Goal: Transaction & Acquisition: Obtain resource

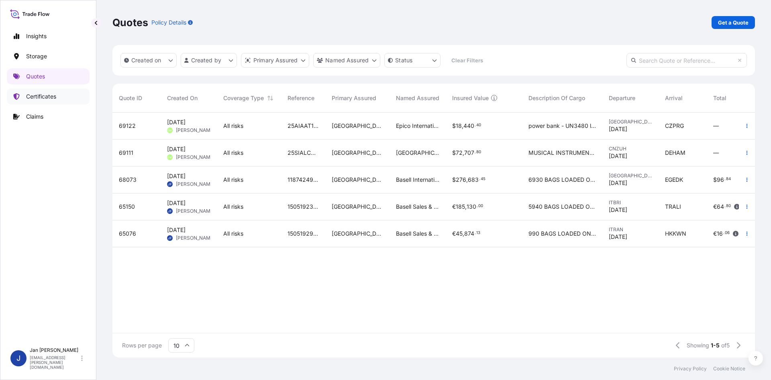
scroll to position [243, 637]
click at [728, 27] on link "Get a Quote" at bounding box center [733, 22] width 43 height 13
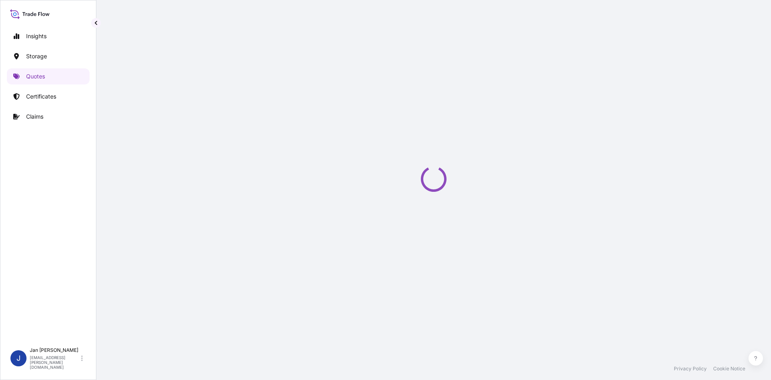
scroll to position [13, 0]
select select "Water"
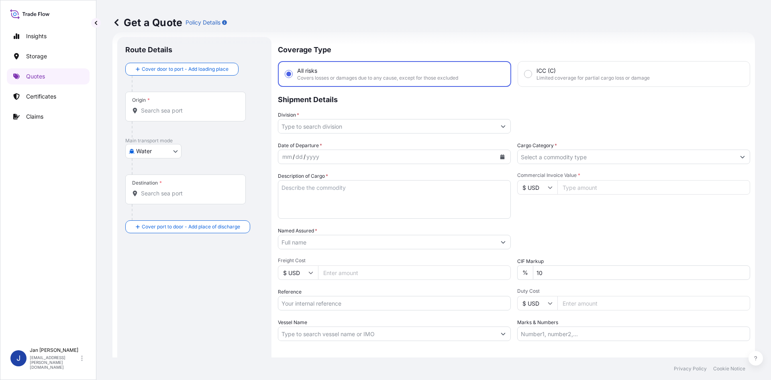
click at [531, 184] on input "$ USD" at bounding box center [538, 187] width 40 height 14
drag, startPoint x: 538, startPoint y: 213, endPoint x: 559, endPoint y: 200, distance: 24.5
click at [537, 213] on div "€ EUR" at bounding box center [535, 209] width 34 height 15
type input "€ EUR"
click at [575, 191] on input "Commercial Invoice Value *" at bounding box center [654, 187] width 193 height 14
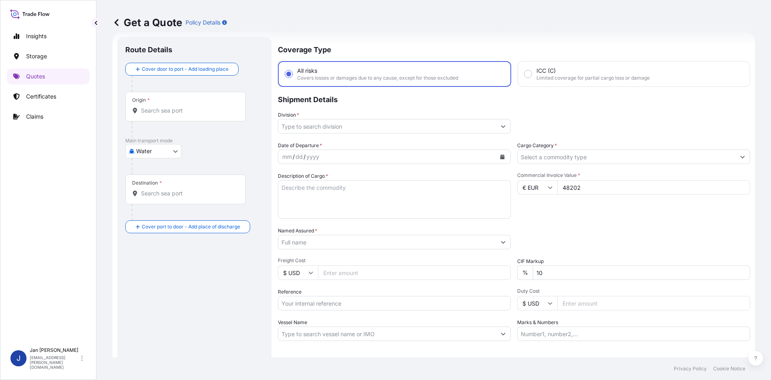
type input "48202"
click at [594, 213] on div "Commercial Invoice Value * € EUR 48202" at bounding box center [634, 195] width 233 height 47
click at [339, 203] on textarea "Description of Cargo *" at bounding box center [394, 199] width 233 height 39
paste textarea "OCTABIN LOADED ONTO 20 PALLETS LOADED INTO 1 40' HIGH CUBE CONTAINER HIFAX TRC …"
click at [282, 189] on textarea "OCTABIN LOADED ONTO 20 PALLETS LOADED INTO 1 40' HIGH CUBE CONTAINER HIFAX TRC …" at bounding box center [394, 199] width 233 height 39
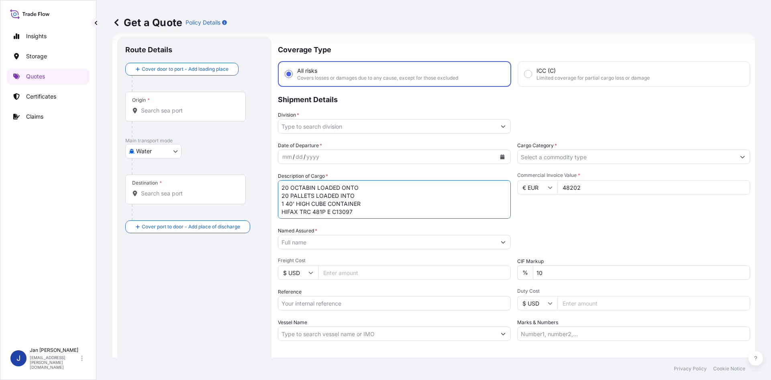
type textarea "20 OCTABIN LOADED ONTO 20 PALLETS LOADED INTO 1 40' HIGH CUBE CONTAINER HIFAX T…"
click at [497, 160] on button "Calendar" at bounding box center [502, 156] width 13 height 13
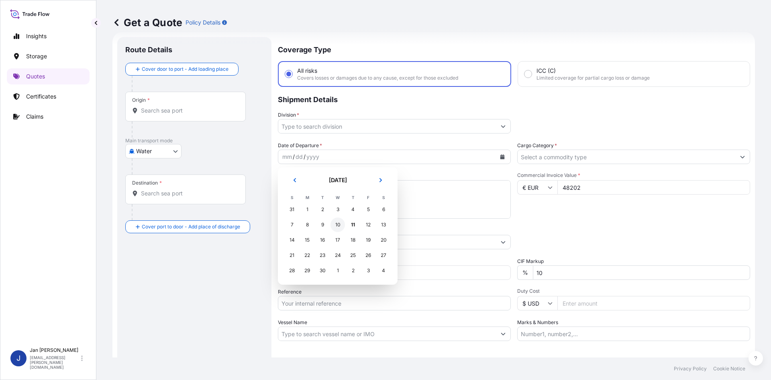
click at [344, 225] on div "10" at bounding box center [338, 224] width 14 height 14
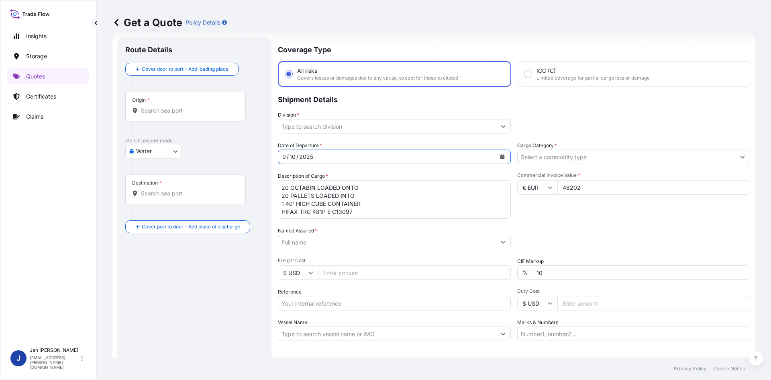
click at [396, 125] on input "Division *" at bounding box center [387, 126] width 218 height 14
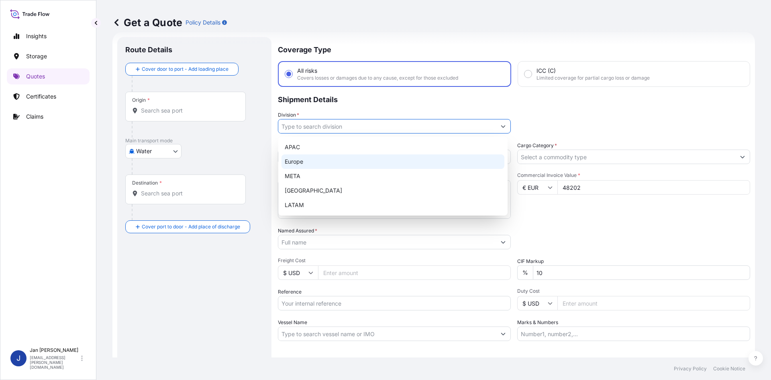
click at [351, 164] on div "Europe" at bounding box center [393, 161] width 223 height 14
type input "Europe"
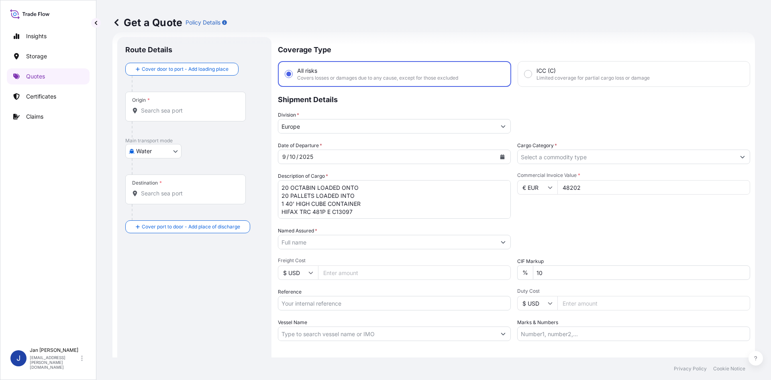
click at [563, 166] on div "Date of Departure * [DATE] Cargo Category * Description of Cargo * 20 OCTABIN L…" at bounding box center [514, 240] width 473 height 199
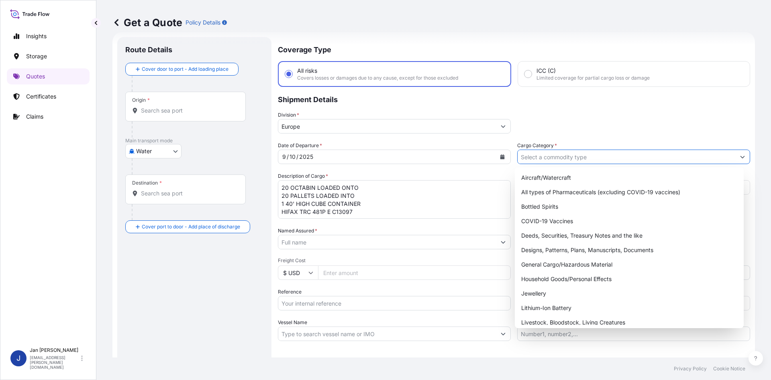
click at [565, 161] on input "Cargo Category *" at bounding box center [627, 156] width 218 height 14
click at [565, 264] on div "General Cargo/Hazardous Material" at bounding box center [629, 264] width 223 height 14
type input "General Cargo/Hazardous Material"
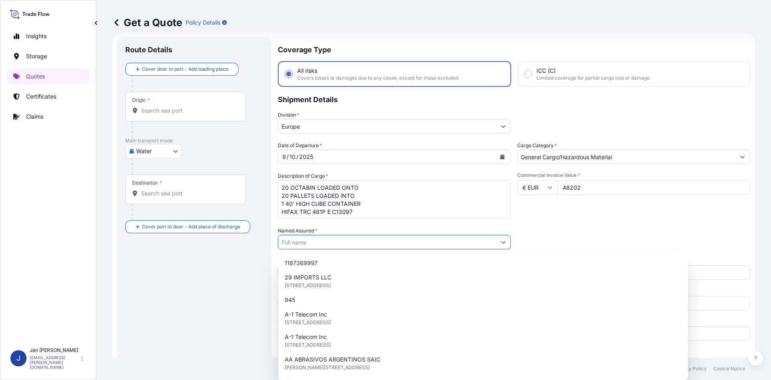
click at [437, 241] on input "Named Assured *" at bounding box center [387, 242] width 218 height 14
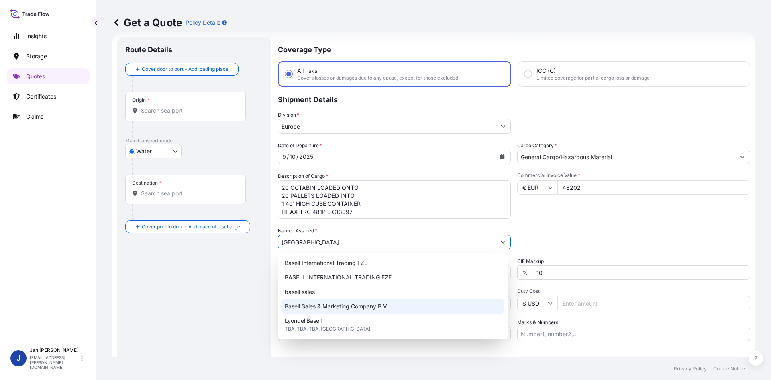
click at [350, 303] on span "Basell Sales & Marketing Company B.V." at bounding box center [337, 306] width 104 height 8
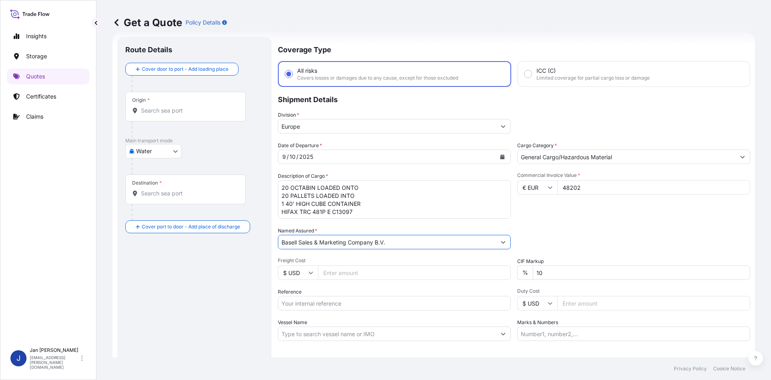
type input "Basell Sales & Marketing Company B.V."
click at [585, 228] on div "Packing Category Type to search a container mode Please select a primary mode o…" at bounding box center [634, 238] width 233 height 23
click at [405, 303] on input "Reference" at bounding box center [394, 303] width 233 height 14
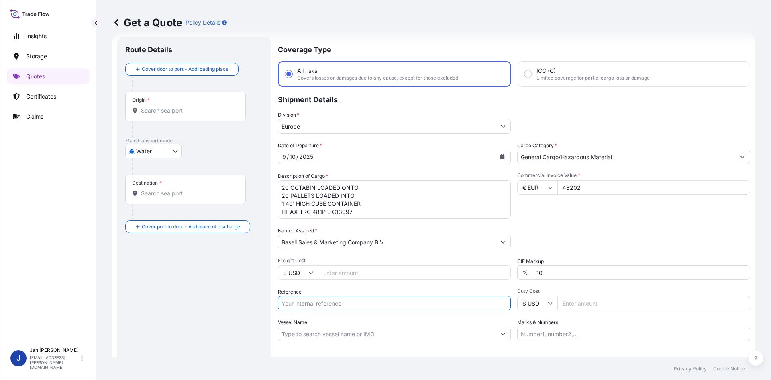
paste input "1187430331"
click at [396, 304] on input "1187430331" at bounding box center [394, 303] width 233 height 14
paste input "5013081466"
type input "1187430331 5013081466"
click at [538, 255] on div "Date of Departure * [DATE] Cargo Category * General Cargo/Hazardous Material De…" at bounding box center [514, 240] width 473 height 199
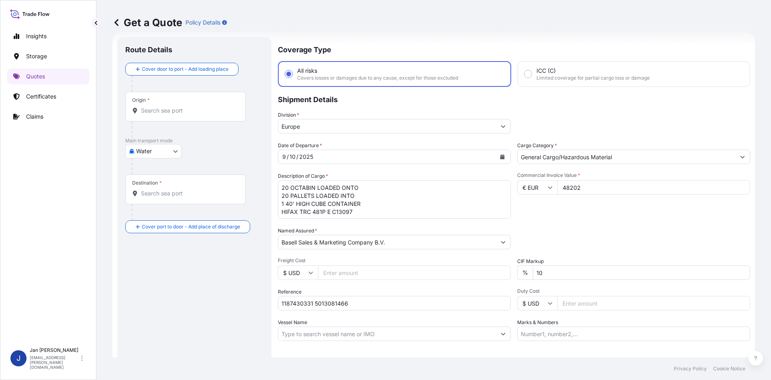
click at [201, 115] on div "Origin *" at bounding box center [185, 107] width 121 height 30
click at [201, 115] on input "Origin *" at bounding box center [188, 110] width 95 height 8
paste input "[GEOGRAPHIC_DATA]"
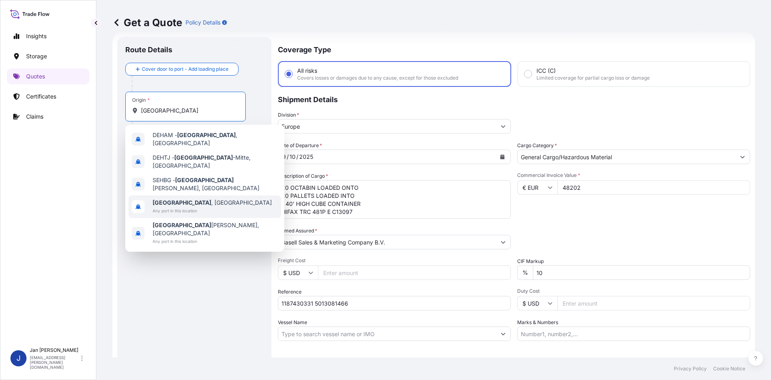
click at [189, 198] on span "[GEOGRAPHIC_DATA] , [GEOGRAPHIC_DATA]" at bounding box center [212, 202] width 119 height 8
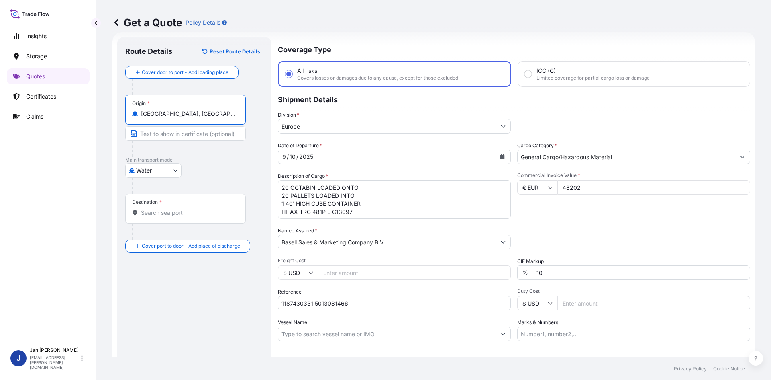
type input "[GEOGRAPHIC_DATA], [GEOGRAPHIC_DATA]"
click at [232, 170] on div "Water Air Water Inland" at bounding box center [194, 170] width 138 height 14
click at [233, 213] on input "Destination *" at bounding box center [188, 213] width 95 height 8
paste input "IZMIT"
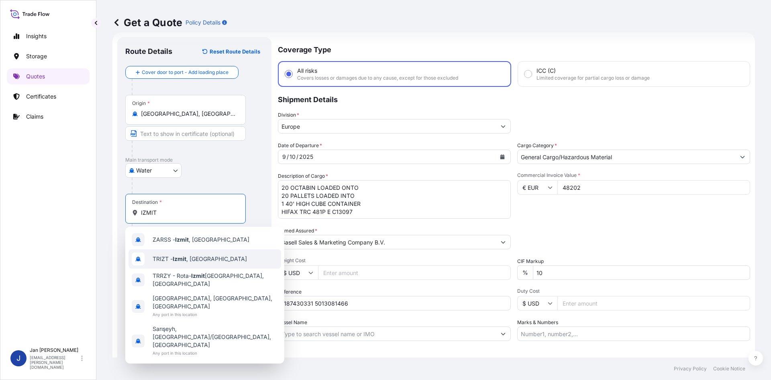
click at [201, 258] on span "TRIZT - [GEOGRAPHIC_DATA] , [GEOGRAPHIC_DATA]" at bounding box center [200, 259] width 94 height 8
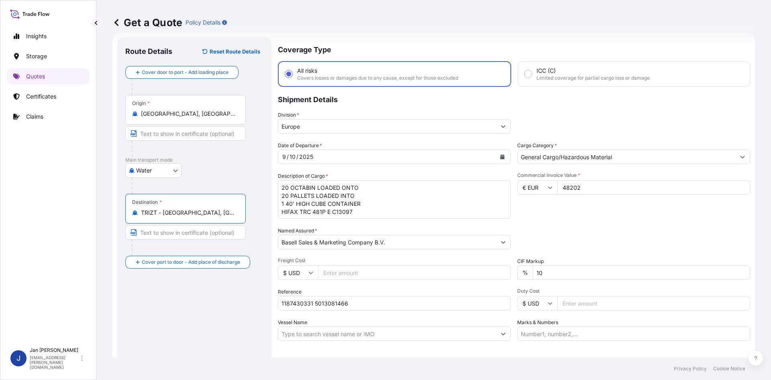
type input "TRIZT - [GEOGRAPHIC_DATA], [GEOGRAPHIC_DATA]"
click at [195, 314] on div "Route Details Reset Route Details Cover door to port - Add loading place Place …" at bounding box center [194, 219] width 138 height 348
click at [616, 339] on input "Marks & Numbers" at bounding box center [634, 333] width 233 height 14
paste input "ULTRA PLASTIK / [GEOGRAPHIC_DATA]"
type input "ULTRA PLASTIK / [GEOGRAPHIC_DATA]"
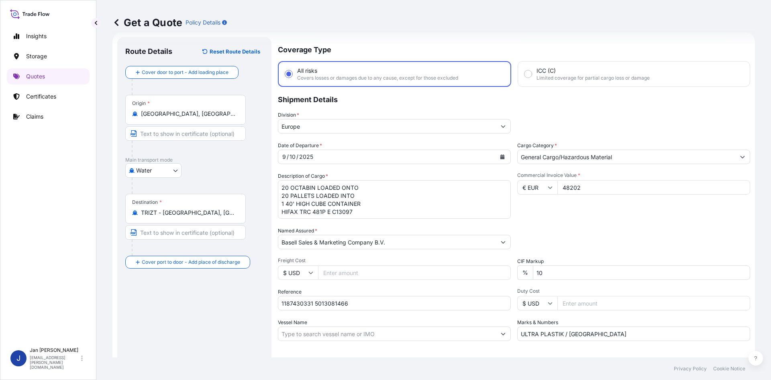
click at [596, 349] on div "Letter of Credit This shipment has a letter of credit Letter of credit * Letter…" at bounding box center [514, 362] width 473 height 31
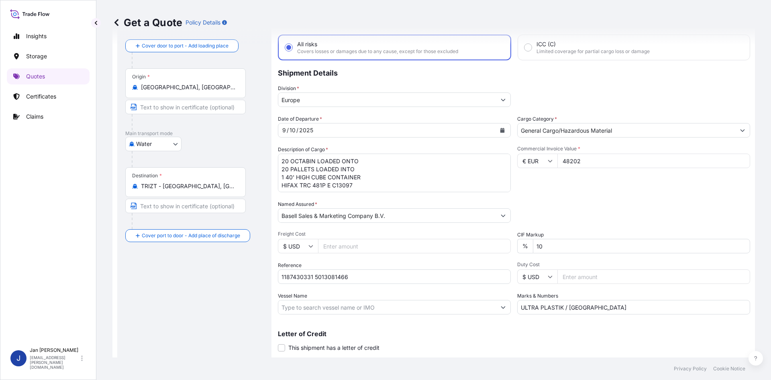
scroll to position [61, 0]
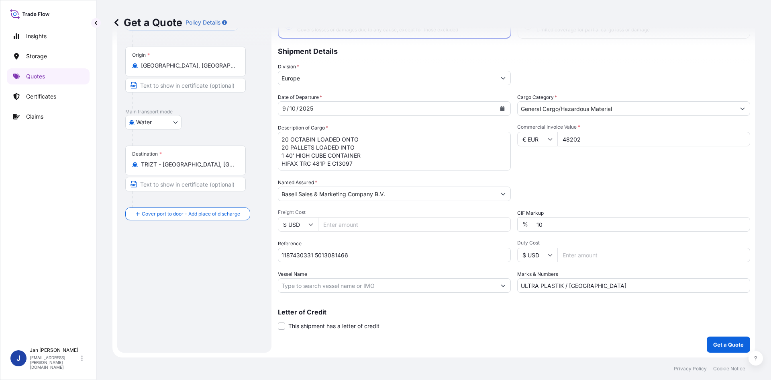
click at [699, 343] on div "Coverage Type All risks Covers losses or damages due to any cause, except for t…" at bounding box center [514, 171] width 473 height 364
click at [714, 344] on p "Get a Quote" at bounding box center [729, 344] width 31 height 8
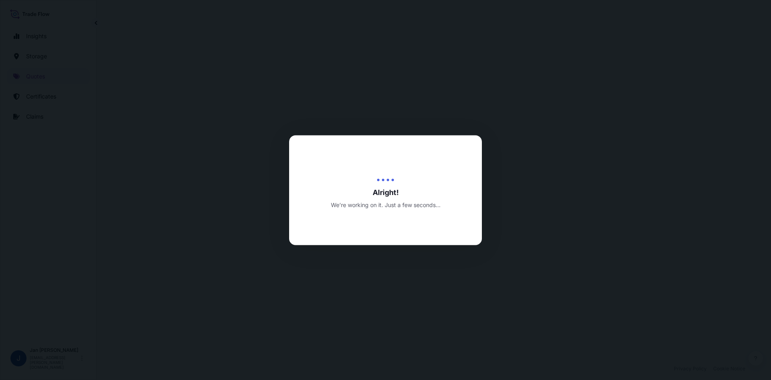
select select "Water"
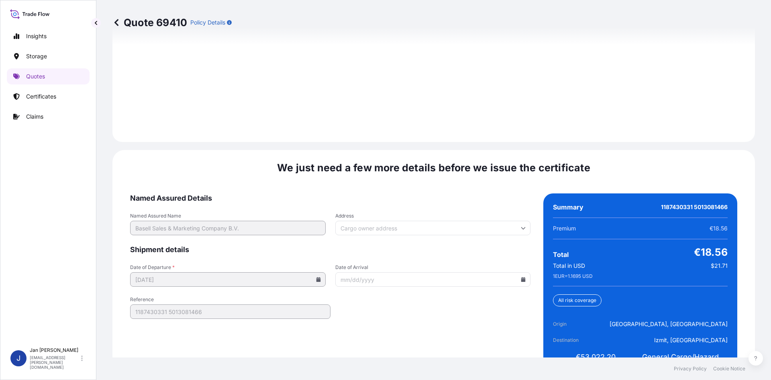
scroll to position [1153, 0]
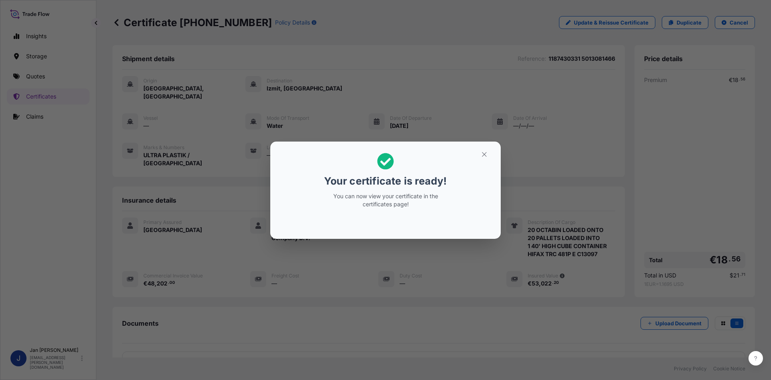
click at [397, 80] on div "Your certificate is ready! You can now view your certificate in the certificate…" at bounding box center [385, 190] width 771 height 380
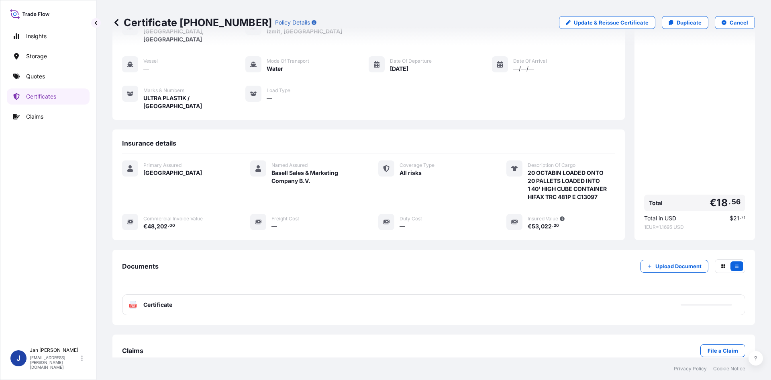
scroll to position [59, 0]
click at [278, 293] on div "PDF Certificate" at bounding box center [434, 303] width 624 height 21
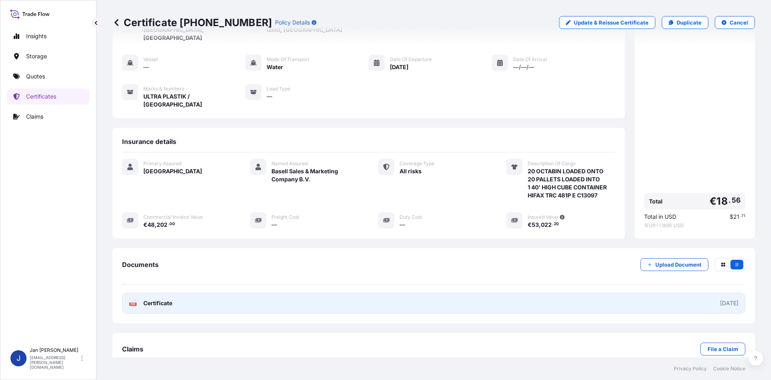
click at [317, 293] on link "PDF Certificate [DATE]" at bounding box center [434, 303] width 624 height 21
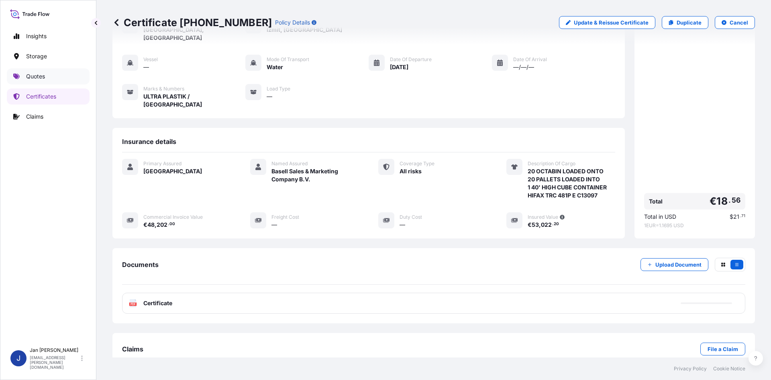
click at [71, 79] on link "Quotes" at bounding box center [48, 76] width 83 height 16
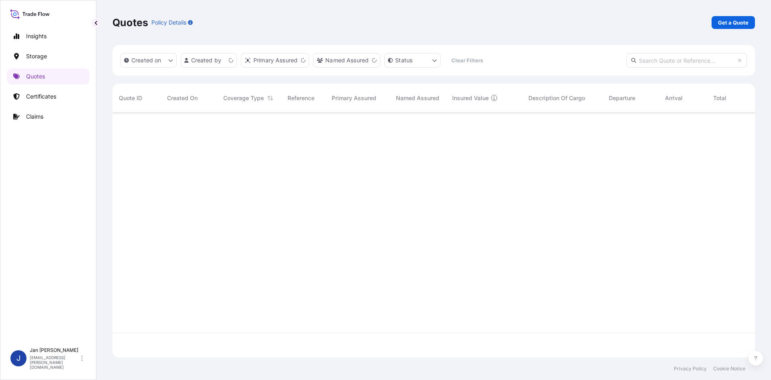
scroll to position [243, 637]
drag, startPoint x: 714, startPoint y: 35, endPoint x: 719, endPoint y: 22, distance: 14.3
click at [714, 34] on div "Quotes Policy Details Get a Quote" at bounding box center [434, 22] width 643 height 45
click at [719, 22] on p "Get a Quote" at bounding box center [733, 22] width 31 height 8
select select "Water"
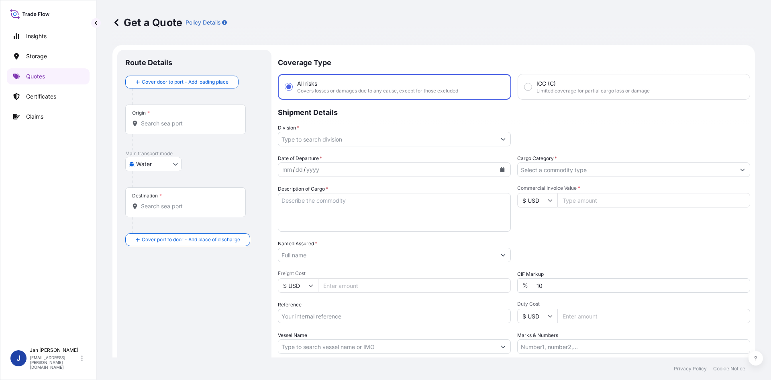
scroll to position [13, 0]
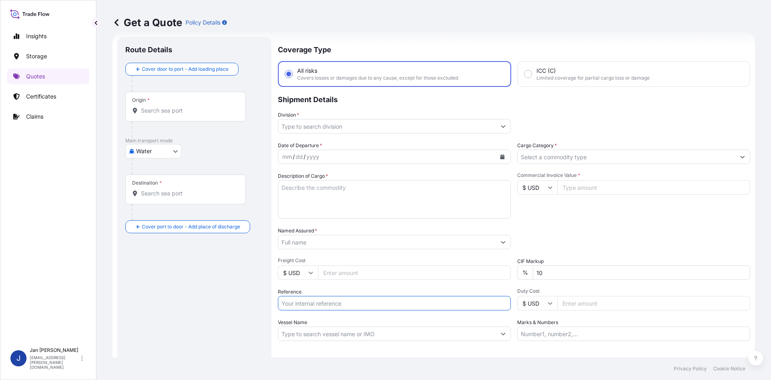
click at [326, 306] on input "Reference" at bounding box center [394, 303] width 233 height 14
paste input "1187432076"
type input "1187432076"
drag, startPoint x: 555, startPoint y: 177, endPoint x: 542, endPoint y: 191, distance: 19.6
click at [550, 183] on div "Commercial Invoice Value * $ USD" at bounding box center [634, 195] width 233 height 47
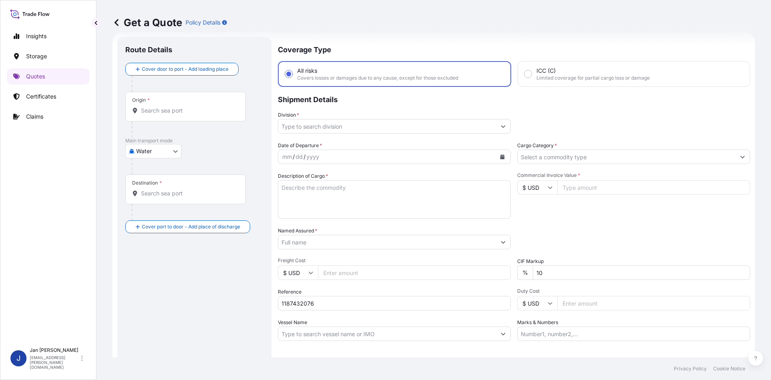
click at [542, 191] on input "$ USD" at bounding box center [538, 187] width 40 height 14
click at [537, 205] on div "€ EUR" at bounding box center [535, 209] width 34 height 15
type input "€ EUR"
click at [579, 191] on input "Commercial Invoice Value *" at bounding box center [654, 187] width 193 height 14
type input "43670"
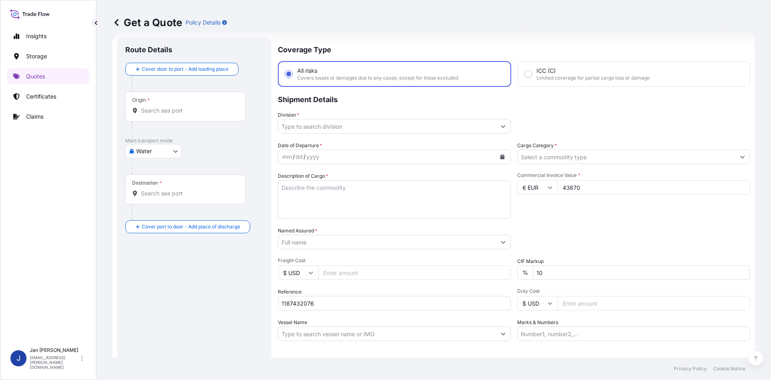
click at [572, 166] on div "Date of Departure * mm / dd / yyyy Cargo Category * Description of Cargo * Comm…" at bounding box center [514, 240] width 473 height 199
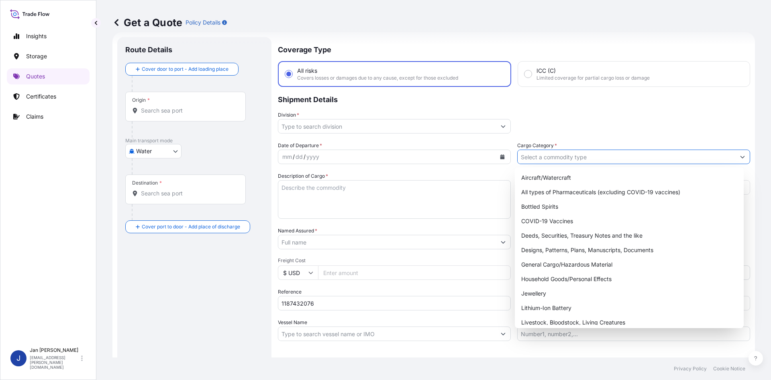
click at [571, 157] on input "Cargo Category *" at bounding box center [627, 156] width 218 height 14
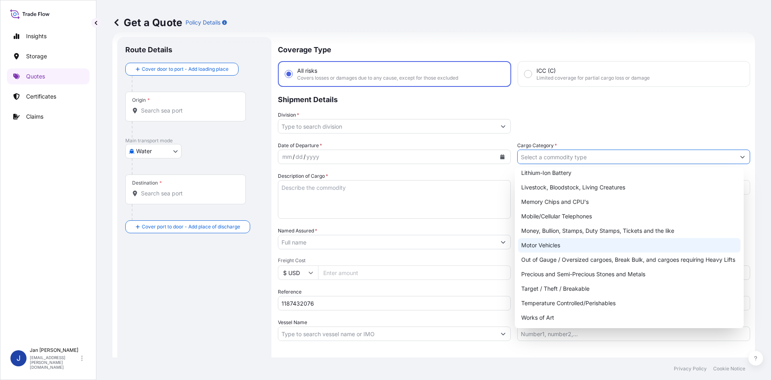
scroll to position [0, 0]
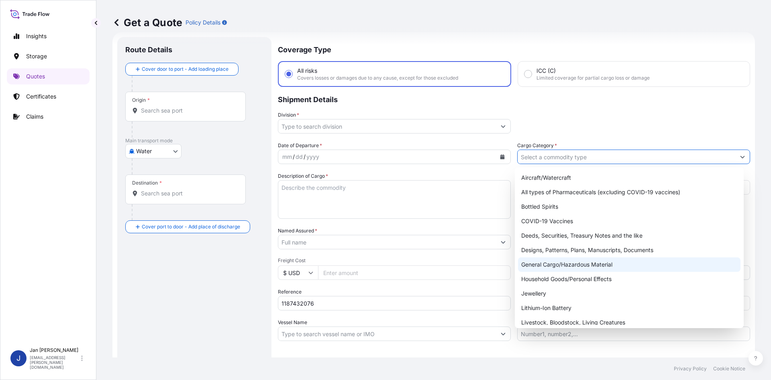
click at [567, 262] on div "General Cargo/Hazardous Material" at bounding box center [629, 264] width 223 height 14
type input "General Cargo/Hazardous Material"
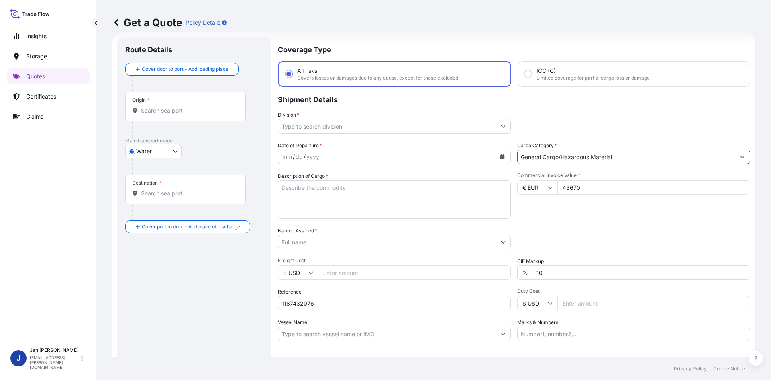
drag, startPoint x: 473, startPoint y: 117, endPoint x: 473, endPoint y: 123, distance: 6.8
click at [473, 121] on div "Division *" at bounding box center [394, 122] width 233 height 23
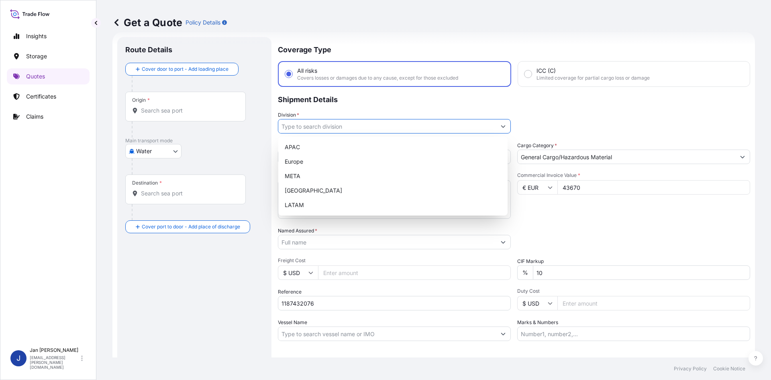
click at [473, 123] on input "Division *" at bounding box center [387, 126] width 218 height 14
click at [391, 156] on div "Europe" at bounding box center [393, 161] width 223 height 14
type input "Europe"
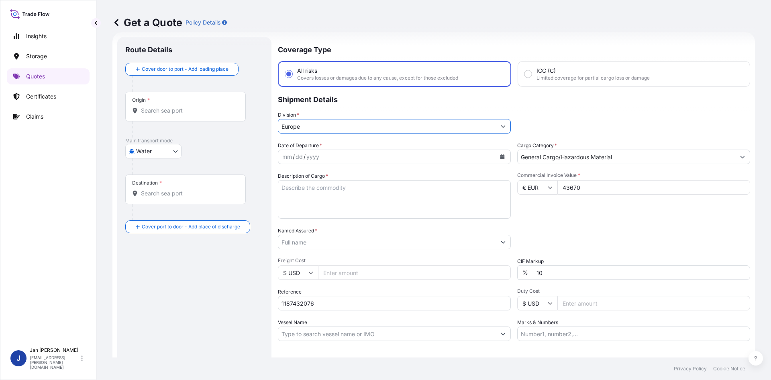
click at [501, 156] on icon "Calendar" at bounding box center [503, 156] width 4 height 5
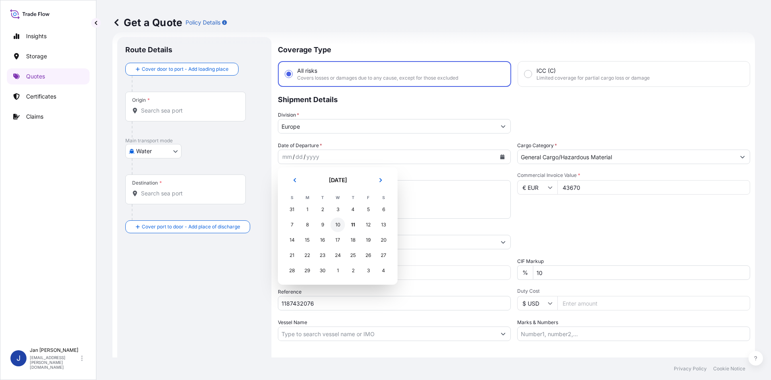
click at [340, 223] on div "10" at bounding box center [338, 224] width 14 height 14
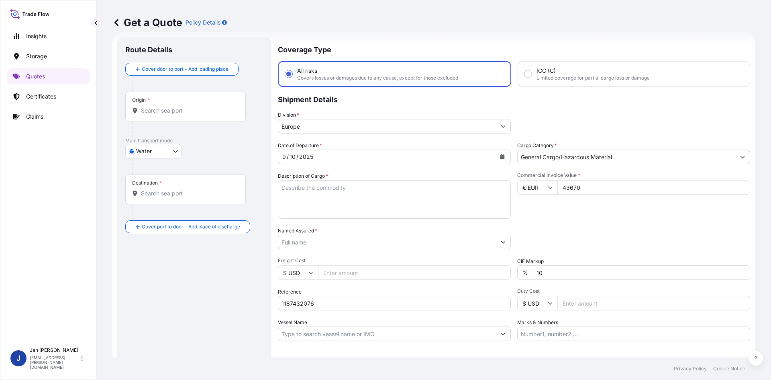
click at [622, 216] on div "Commercial Invoice Value * € EUR 43670" at bounding box center [634, 195] width 233 height 47
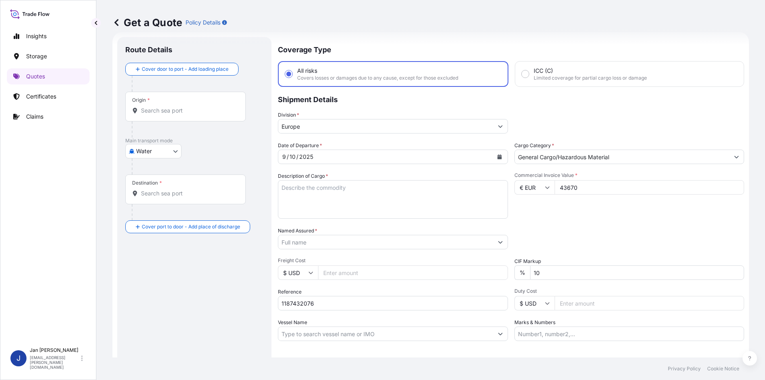
click at [459, 247] on input "Named Assured *" at bounding box center [385, 242] width 215 height 14
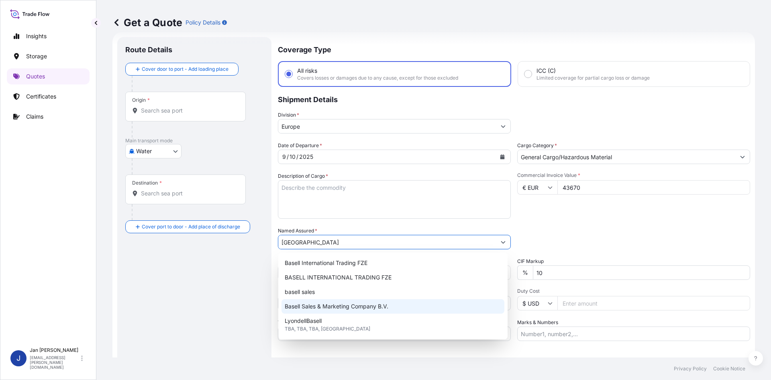
click at [325, 305] on span "Basell Sales & Marketing Company B.V." at bounding box center [337, 306] width 104 height 8
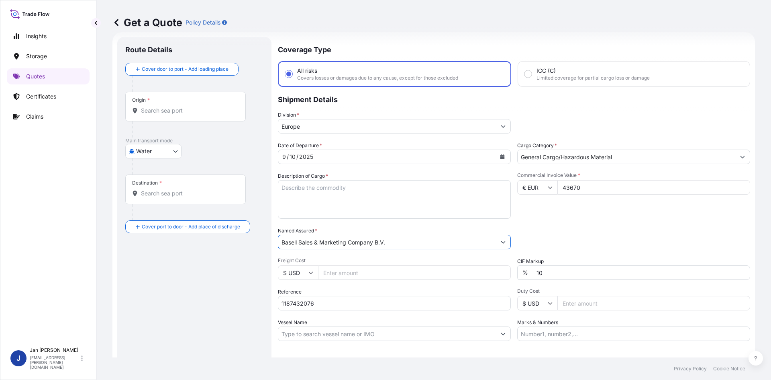
type input "Basell Sales & Marketing Company B.V."
click at [571, 243] on div "Packing Category Type to search a container mode Please select a primary mode o…" at bounding box center [634, 238] width 233 height 23
drag, startPoint x: 297, startPoint y: 207, endPoint x: 290, endPoint y: 207, distance: 6.8
click at [297, 207] on textarea "Description of Cargo *" at bounding box center [394, 199] width 233 height 39
paste textarea "OCTABINS LOADED ONTO 10 PALLETS LOADED INTO 1 20' CONTAINER(S) HIFAX TRC 277P S…"
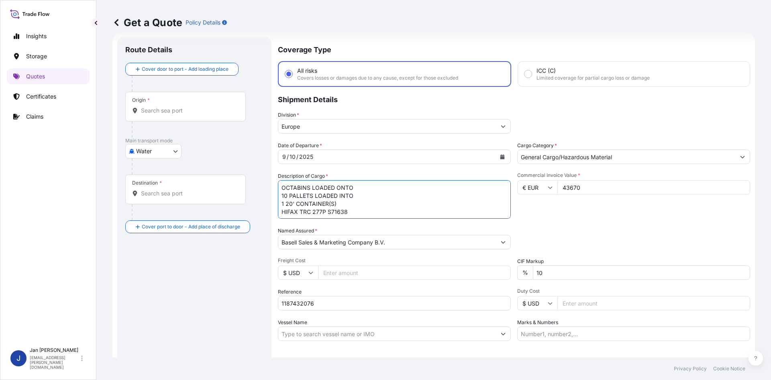
click at [283, 194] on textarea "OCTABINS LOADED ONTO 10 PALLETS LOADED INTO 1 20' CONTAINER(S) HIFAX TRC 277P S…" at bounding box center [394, 199] width 233 height 39
click at [281, 186] on textarea "OCTABINS LOADED ONTO 10 PALLETS LOADED INTO 1 20' CONTAINER(S) HIFAX TRC 277P S…" at bounding box center [394, 199] width 233 height 39
type textarea "10 OCTABINS LOADED ONTO 10 PALLETS LOADED INTO 1 20' CONTAINER(S) HIFAX TRC 277…"
click at [625, 246] on div "Packing Category Type to search a container mode Please select a primary mode o…" at bounding box center [634, 238] width 233 height 23
click at [330, 306] on input "1187432076" at bounding box center [394, 303] width 233 height 14
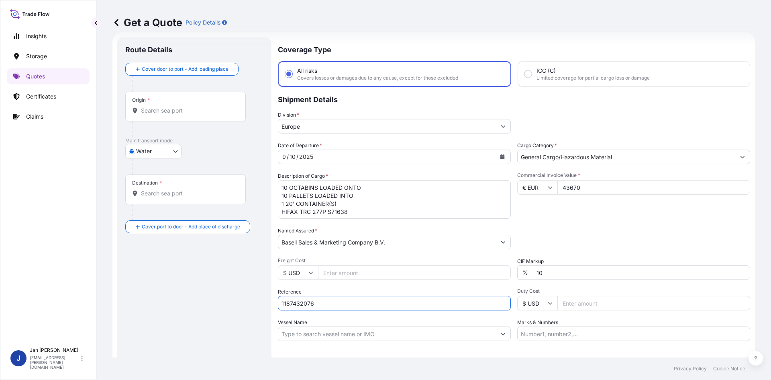
paste input "5013172910"
type input "1187432076 5013172910"
click at [393, 291] on div "Reference 1187432076 5013172910" at bounding box center [394, 299] width 233 height 23
click at [207, 119] on div "Origin *" at bounding box center [185, 107] width 121 height 30
click at [207, 115] on input "Origin *" at bounding box center [188, 110] width 95 height 8
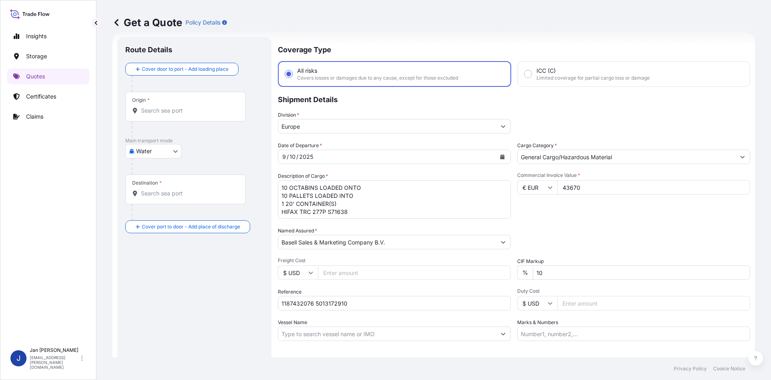
paste input "[GEOGRAPHIC_DATA]"
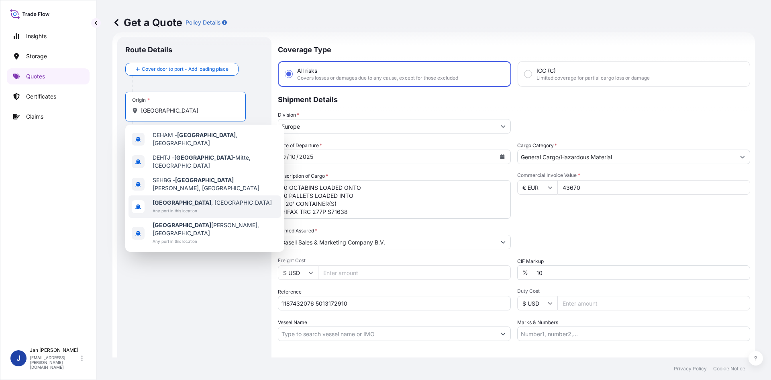
click at [186, 195] on div "[GEOGRAPHIC_DATA] , [GEOGRAPHIC_DATA] Any port in this location" at bounding box center [205, 206] width 153 height 23
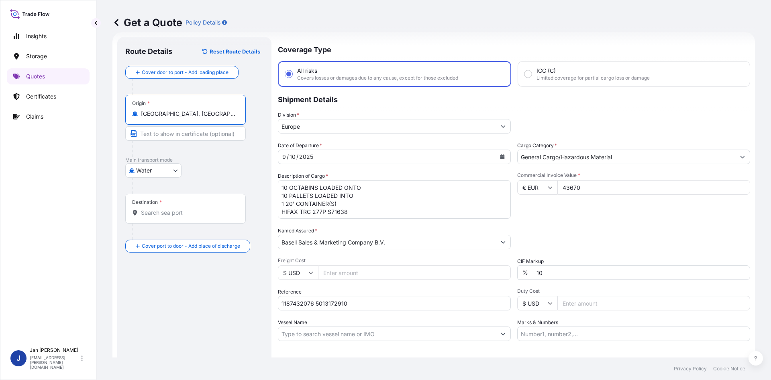
type input "[GEOGRAPHIC_DATA], [GEOGRAPHIC_DATA]"
click at [207, 175] on div "Water Air Water Inland" at bounding box center [194, 170] width 138 height 14
click at [181, 211] on input "Destination *" at bounding box center [188, 213] width 95 height 8
paste input "GEMLIK"
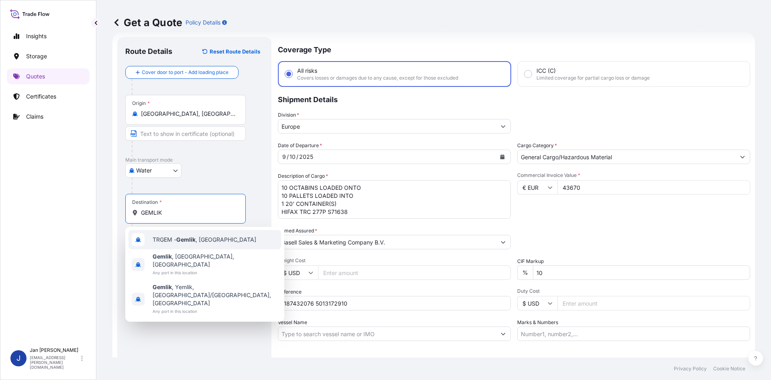
click at [196, 244] on div "TRGEM - Gemlik , [GEOGRAPHIC_DATA]" at bounding box center [205, 239] width 153 height 19
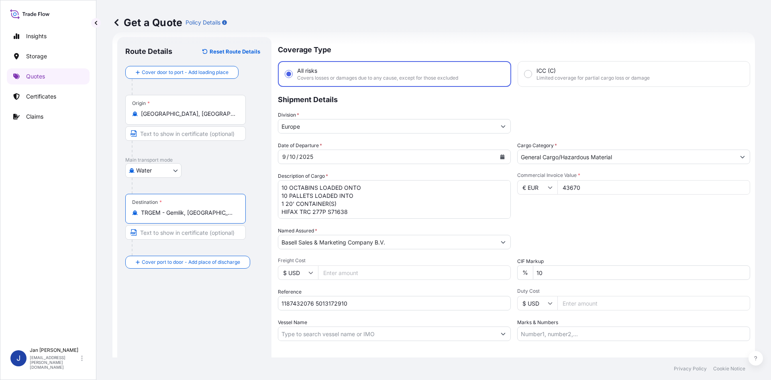
type input "TRGEM - Gemlik, [GEOGRAPHIC_DATA]"
click at [205, 336] on div "Route Details Reset Route Details Cover door to port - Add loading place Place …" at bounding box center [194, 219] width 138 height 348
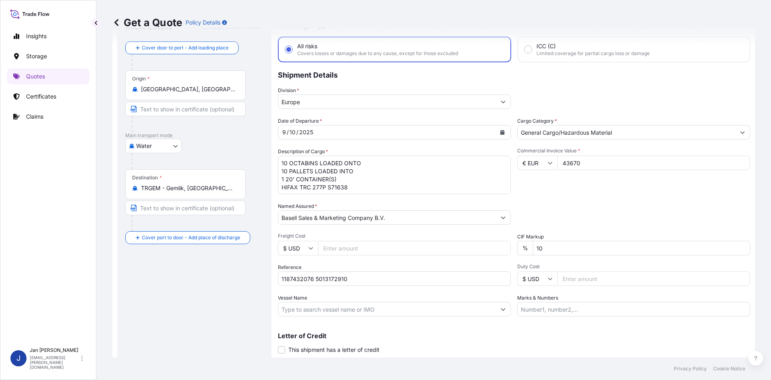
scroll to position [61, 0]
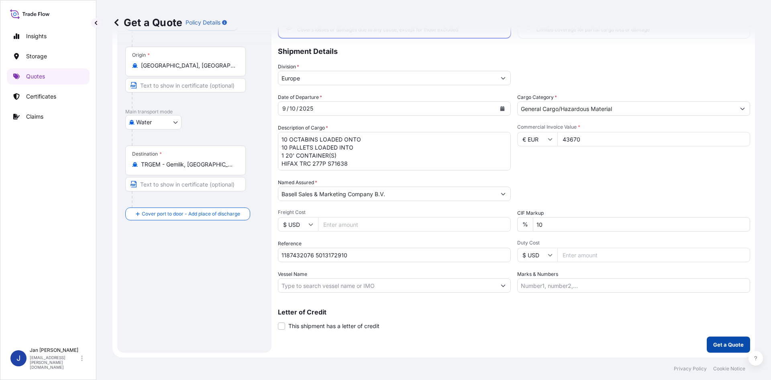
click at [732, 344] on p "Get a Quote" at bounding box center [729, 344] width 31 height 8
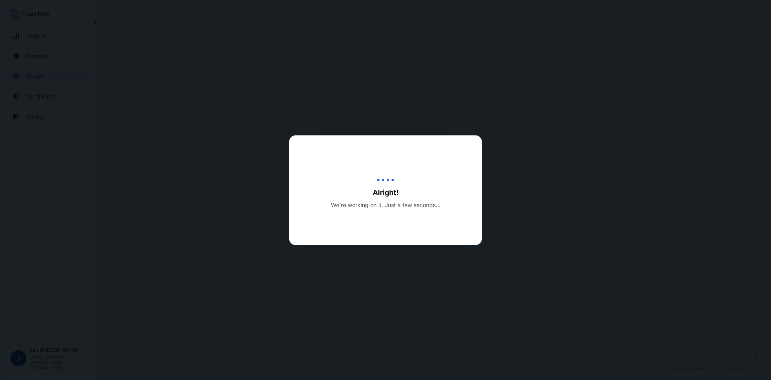
select select "Water"
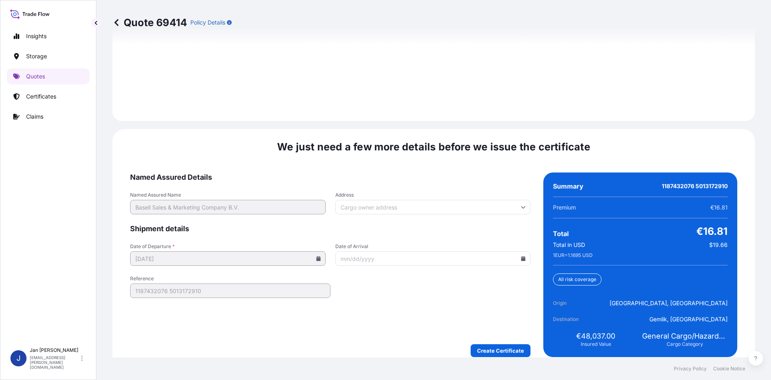
scroll to position [1153, 0]
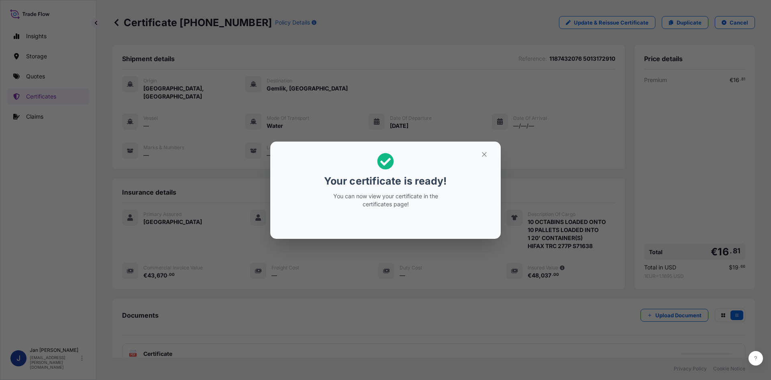
click at [529, 180] on div "Your certificate is ready! You can now view your certificate in the certificate…" at bounding box center [385, 190] width 771 height 380
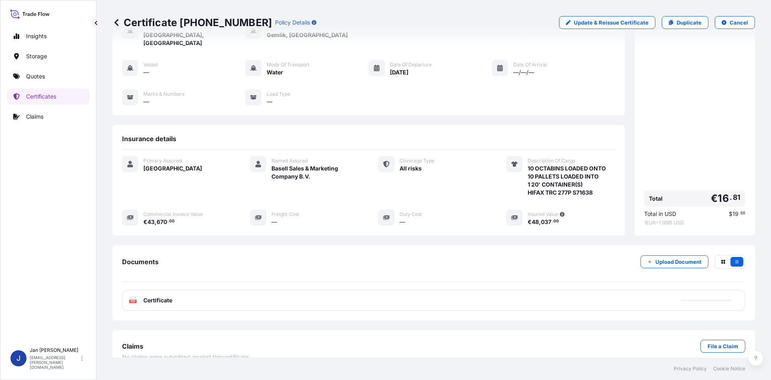
scroll to position [59, 0]
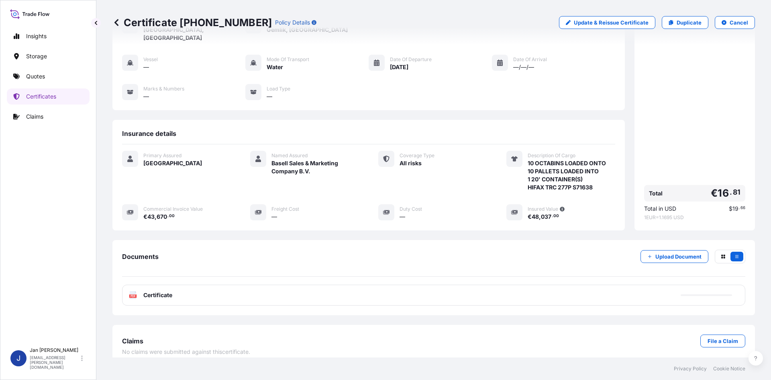
click at [245, 291] on div "PDF Certificate" at bounding box center [434, 294] width 624 height 21
click at [246, 284] on div "PDF Certificate" at bounding box center [434, 294] width 624 height 21
click at [249, 289] on div "PDF Certificate" at bounding box center [434, 294] width 624 height 21
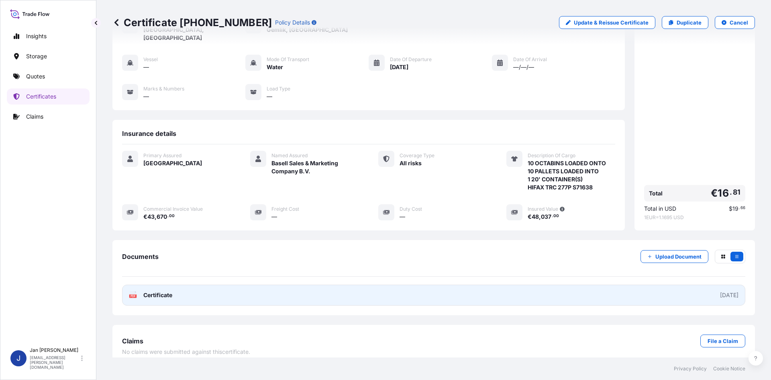
click at [248, 289] on link "PDF Certificate [DATE]" at bounding box center [434, 294] width 624 height 21
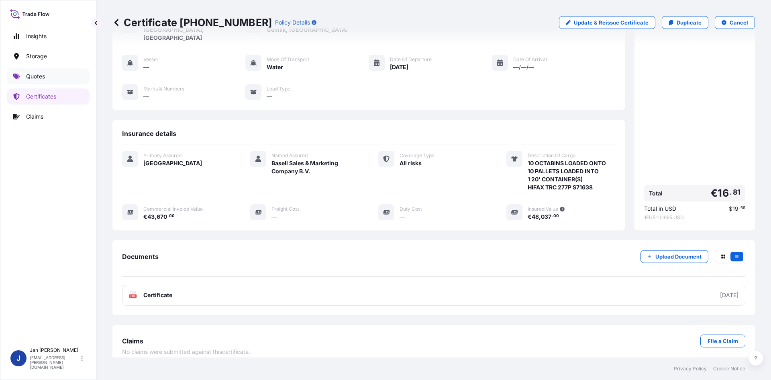
click at [55, 83] on link "Quotes" at bounding box center [48, 76] width 83 height 16
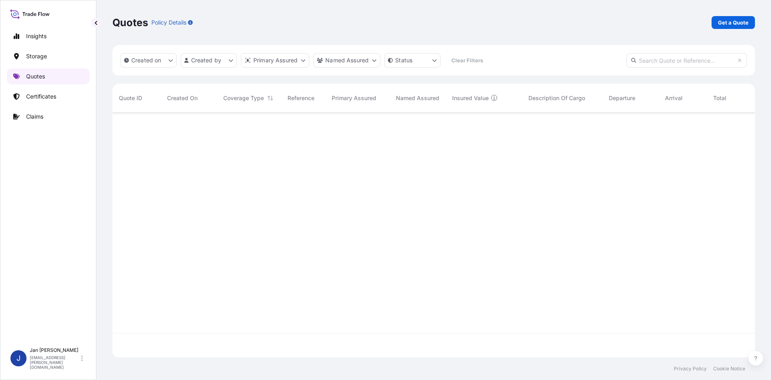
scroll to position [243, 637]
click at [722, 24] on p "Get a Quote" at bounding box center [733, 22] width 31 height 8
select select "Water"
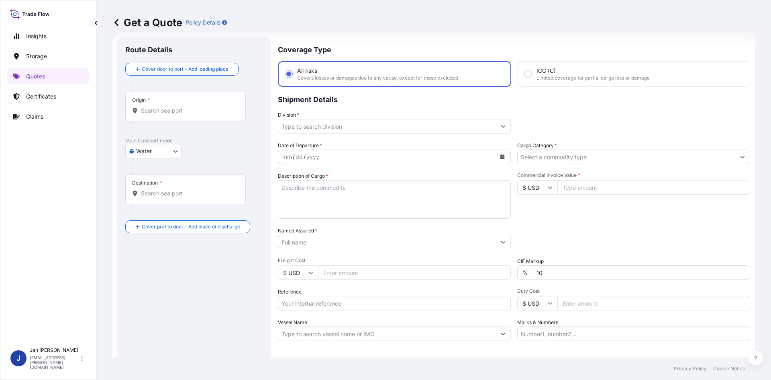
click at [337, 299] on input "Reference" at bounding box center [394, 303] width 233 height 14
paste input "1187432095"
click at [337, 298] on input "1187432095" at bounding box center [394, 303] width 233 height 14
paste input "5013170056"
type input "1187432095 5013170056"
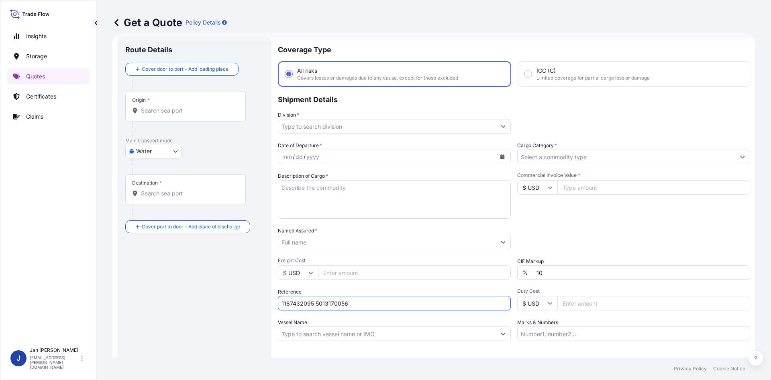
click at [341, 248] on input "Named Assured *" at bounding box center [387, 242] width 218 height 14
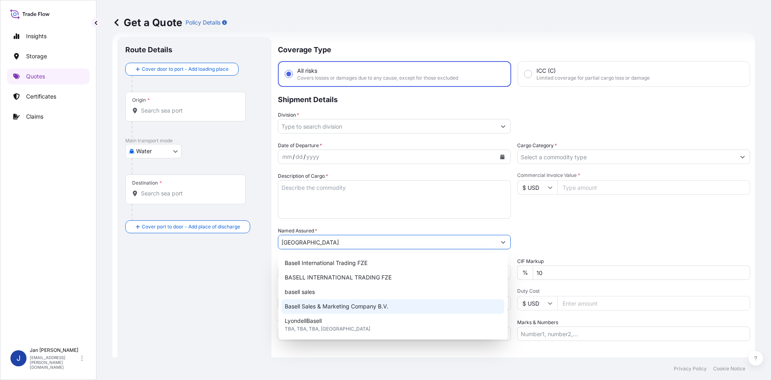
click at [336, 309] on span "Basell Sales & Marketing Company B.V." at bounding box center [337, 306] width 104 height 8
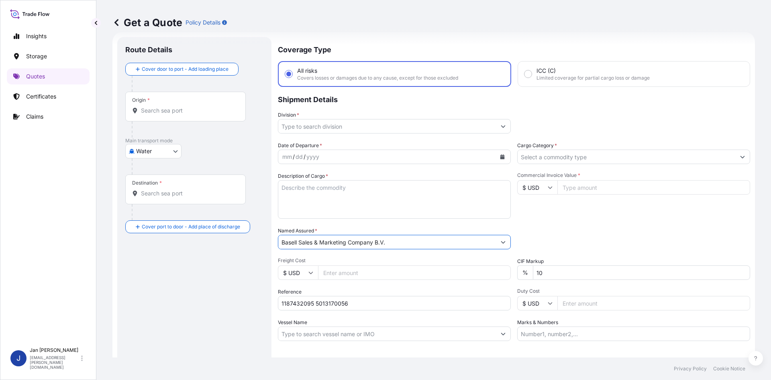
type input "Basell Sales & Marketing Company B.V."
click at [575, 234] on div "Packing Category Type to search a container mode Please select a primary mode o…" at bounding box center [634, 238] width 233 height 23
click at [578, 158] on input "Cargo Category *" at bounding box center [627, 156] width 218 height 14
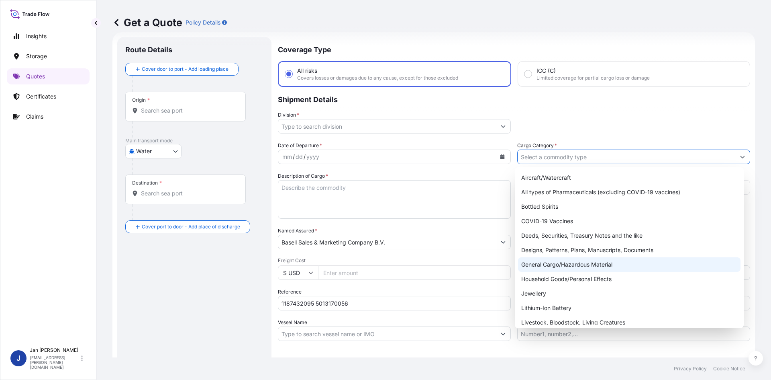
click at [546, 262] on div "General Cargo/Hazardous Material" at bounding box center [629, 264] width 223 height 14
type input "General Cargo/Hazardous Material"
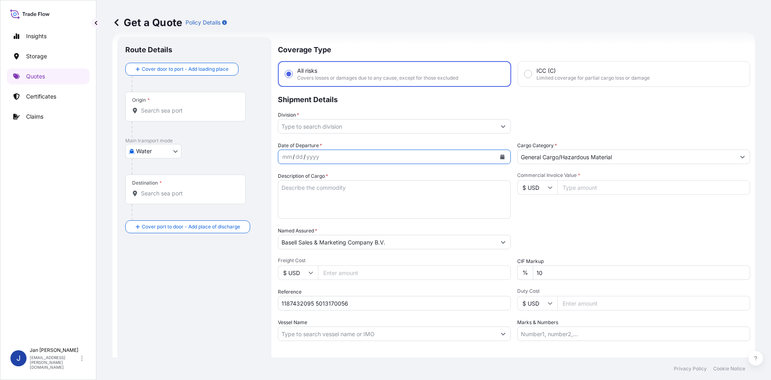
click at [497, 155] on button "Calendar" at bounding box center [502, 156] width 13 height 13
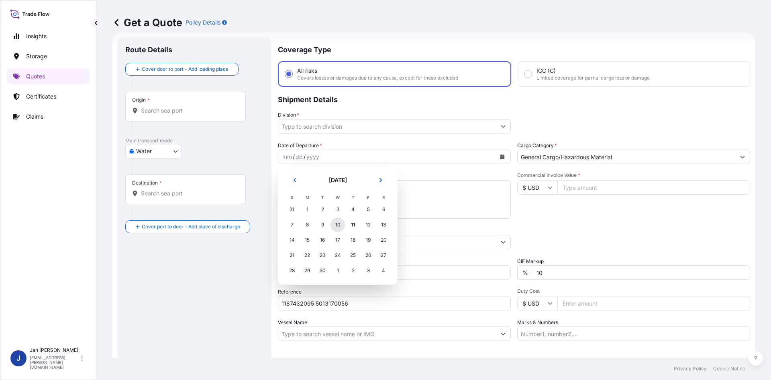
click at [337, 223] on div "10" at bounding box center [338, 224] width 14 height 14
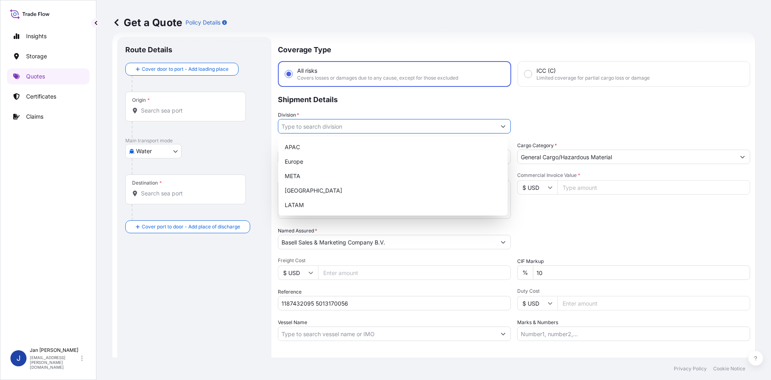
click at [413, 124] on input "Division *" at bounding box center [387, 126] width 218 height 14
click at [367, 163] on div "Europe" at bounding box center [393, 161] width 223 height 14
type input "Europe"
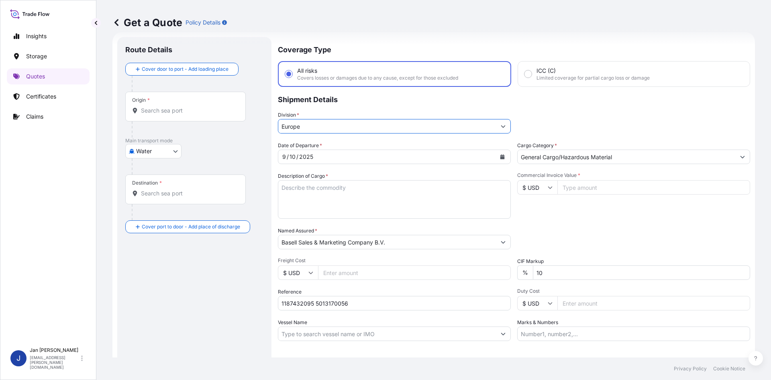
click at [543, 185] on input "$ USD" at bounding box center [538, 187] width 40 height 14
click at [531, 207] on div "€ EUR" at bounding box center [535, 209] width 34 height 15
type input "€ EUR"
click at [588, 188] on input "Commercial Invoice Value *" at bounding box center [654, 187] width 193 height 14
type input "24376"
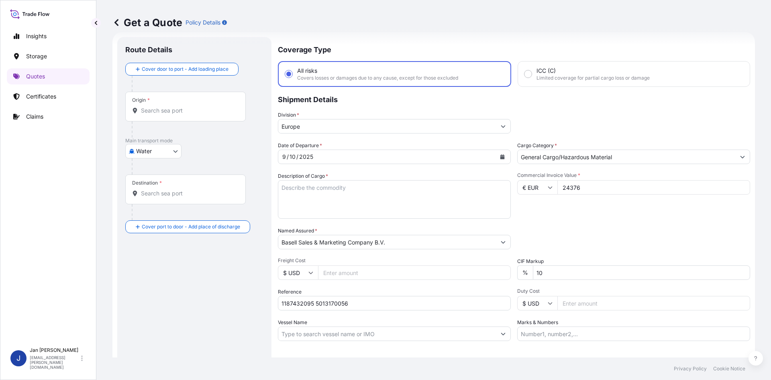
click at [599, 219] on div "Date of Departure * [DATE] Cargo Category * General Cargo/Hazardous Material De…" at bounding box center [514, 240] width 473 height 199
drag, startPoint x: 370, startPoint y: 183, endPoint x: 338, endPoint y: 190, distance: 32.9
click at [370, 183] on textarea "Description of Cargo *" at bounding box center [394, 199] width 233 height 39
paste textarea "BAGS LOADED ONTO 8 PALLETS LOADED INTO 1 20' CONTAINER(S) HIFAX TRC 481P E C130…"
click at [282, 186] on textarea "BAGS LOADED ONTO 8 PALLETS LOADED INTO 1 20' CONTAINER(S) HIFAX TRC 481P E C130…" at bounding box center [394, 199] width 233 height 39
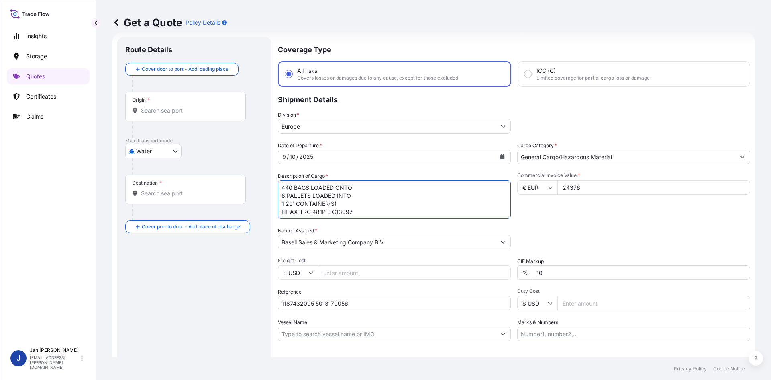
type textarea "440 BAGS LOADED ONTO 8 PALLETS LOADED INTO 1 20' CONTAINER(S) HIFAX TRC 481P E …"
click at [198, 119] on div "Origin *" at bounding box center [185, 107] width 121 height 30
click at [198, 115] on input "Origin *" at bounding box center [188, 110] width 95 height 8
paste input "[GEOGRAPHIC_DATA]"
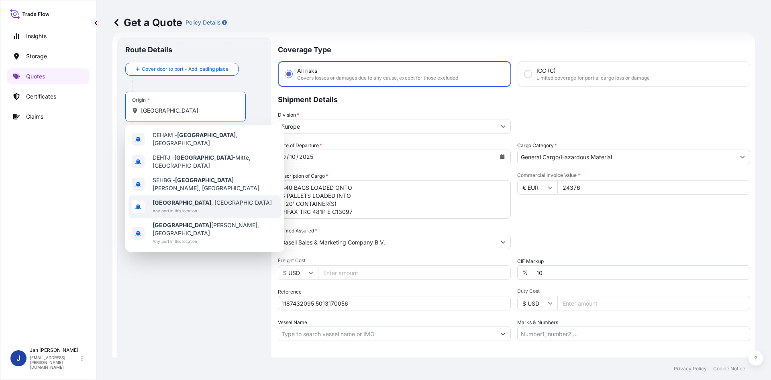
click at [174, 207] on span "Any port in this location" at bounding box center [212, 211] width 119 height 8
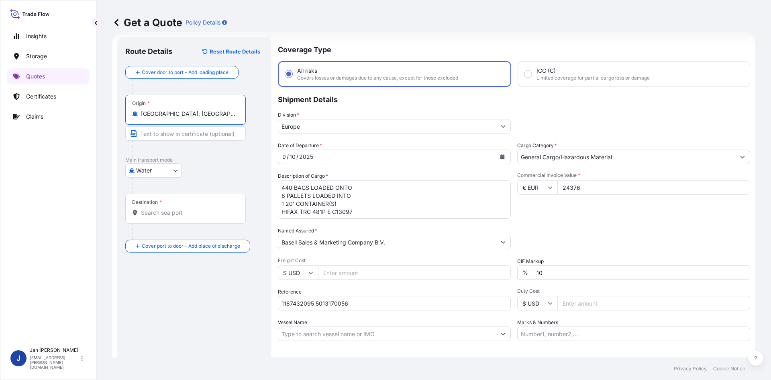
type input "[GEOGRAPHIC_DATA], [GEOGRAPHIC_DATA]"
click at [220, 177] on div "Water Air Water Inland" at bounding box center [194, 170] width 138 height 14
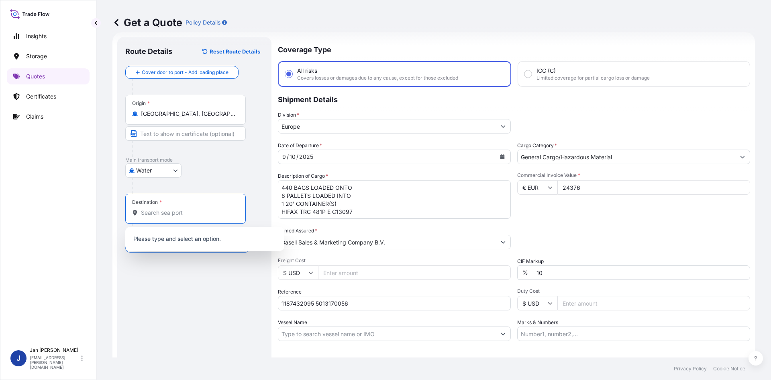
click at [168, 210] on input "Destination *" at bounding box center [188, 213] width 95 height 8
paste input "IZMIT"
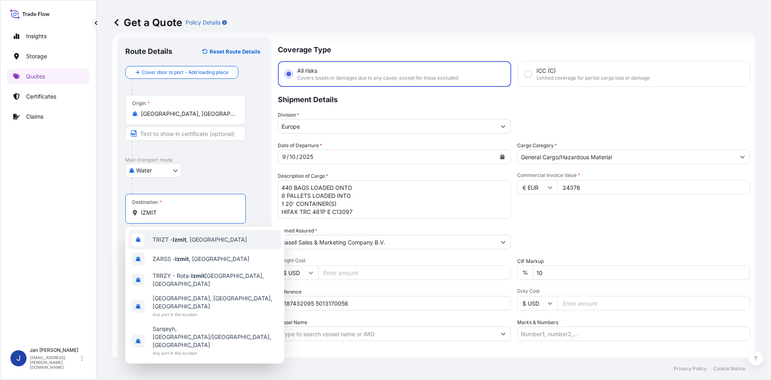
click at [192, 244] on div "TRIZT - [GEOGRAPHIC_DATA] , [GEOGRAPHIC_DATA]" at bounding box center [205, 239] width 153 height 19
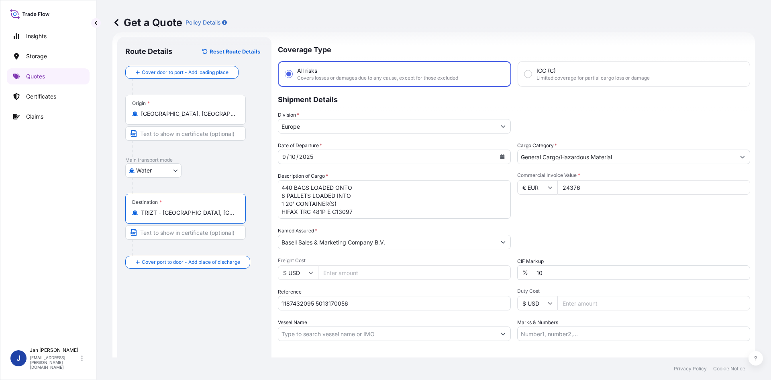
type input "TRIZT - [GEOGRAPHIC_DATA], [GEOGRAPHIC_DATA]"
click at [207, 334] on div "Route Details Reset Route Details Cover door to port - Add loading place Place …" at bounding box center [194, 219] width 138 height 348
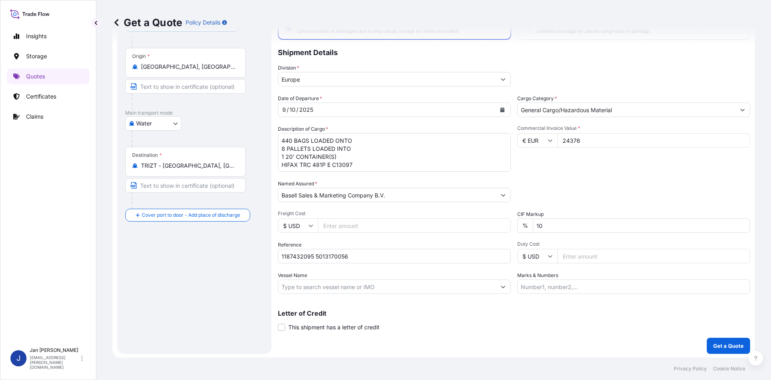
scroll to position [61, 0]
click at [716, 341] on p "Get a Quote" at bounding box center [729, 344] width 31 height 8
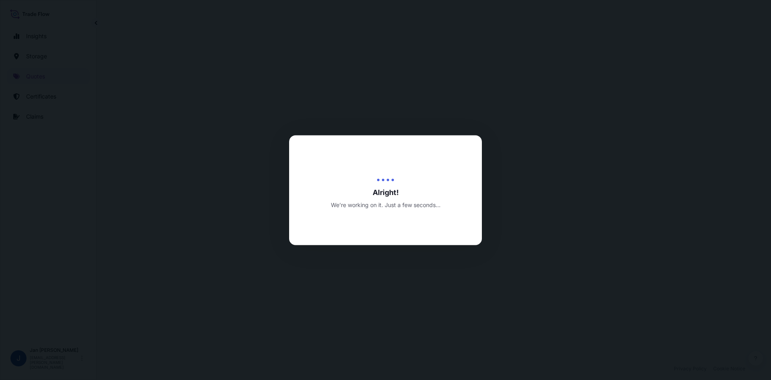
select select "Water"
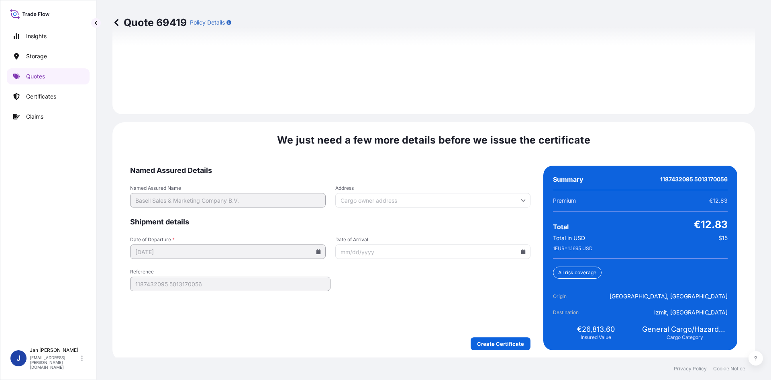
scroll to position [1153, 0]
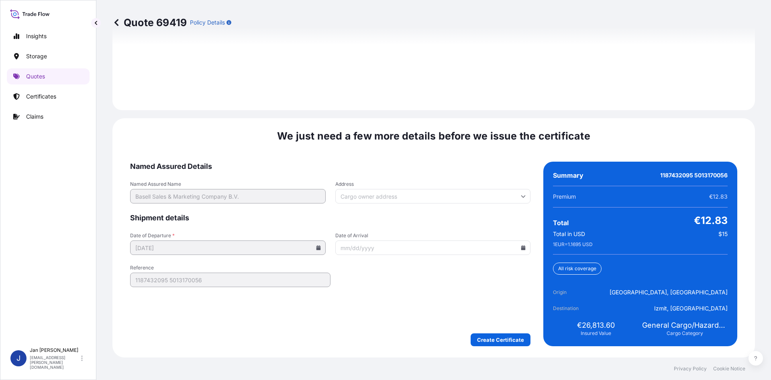
click at [505, 349] on div "We just need a few more details before we issue the certificate Named Assured D…" at bounding box center [434, 237] width 643 height 239
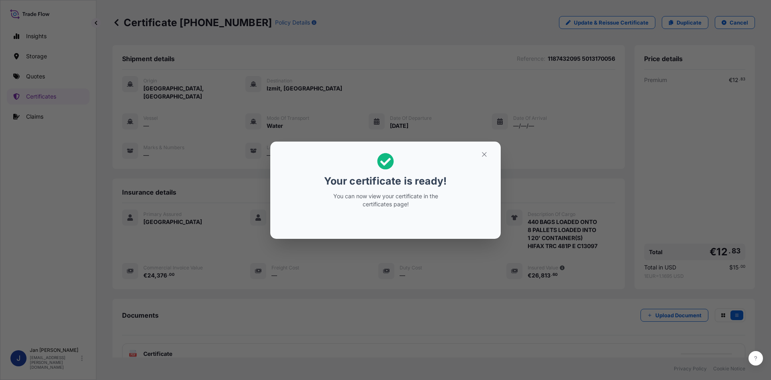
click at [397, 314] on div "Your certificate is ready! You can now view your certificate in the certificate…" at bounding box center [385, 190] width 771 height 380
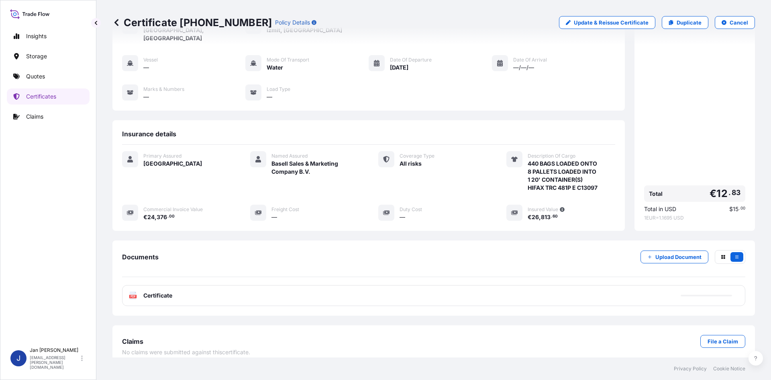
scroll to position [59, 0]
click at [333, 295] on div "PDF Certificate" at bounding box center [434, 294] width 624 height 21
click at [319, 295] on div "PDF Certificate" at bounding box center [434, 294] width 624 height 21
click at [297, 292] on div "PDF Certificate" at bounding box center [434, 294] width 624 height 21
click at [272, 295] on div "PDF Certificate" at bounding box center [434, 294] width 624 height 21
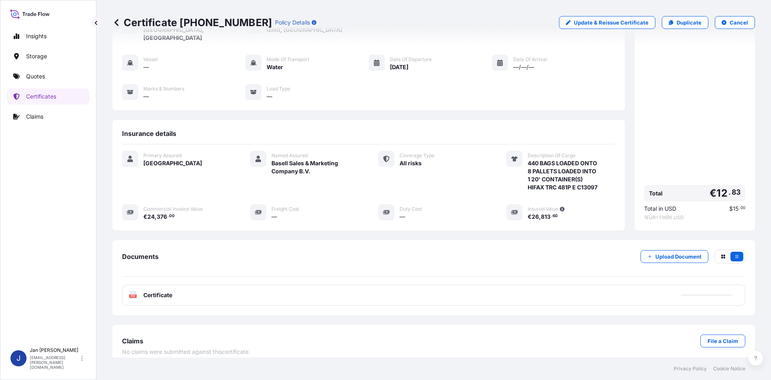
click at [276, 288] on div "PDF Certificate" at bounding box center [434, 294] width 624 height 21
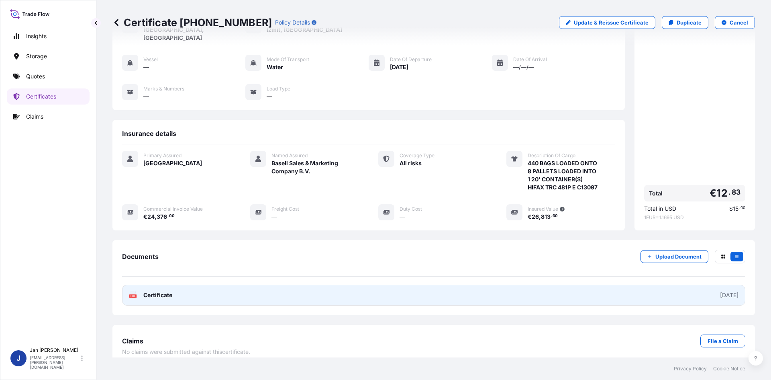
click at [276, 287] on link "PDF Certificate [DATE]" at bounding box center [434, 294] width 624 height 21
